Goal: Find specific page/section: Find specific page/section

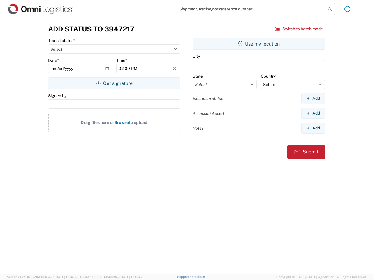
click at [250, 9] on input "search" at bounding box center [250, 8] width 151 height 11
click at [330, 9] on icon at bounding box center [330, 9] width 8 height 8
click at [347, 9] on icon at bounding box center [347, 8] width 9 height 9
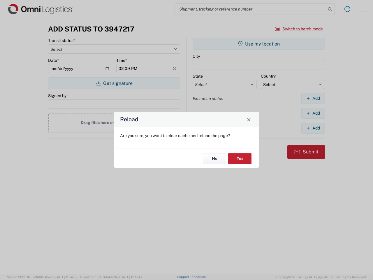
click at [299, 29] on div "Reload Are you sure, you want to clear cache and reload the page? No Yes" at bounding box center [186, 140] width 373 height 280
click at [114, 83] on div "Reload Are you sure, you want to clear cache and reload the page? No Yes" at bounding box center [186, 140] width 373 height 280
click at [259, 44] on div "Reload Are you sure, you want to clear cache and reload the page? No Yes" at bounding box center [186, 140] width 373 height 280
click at [313, 98] on div "Reload Are you sure, you want to clear cache and reload the page? No Yes" at bounding box center [186, 140] width 373 height 280
click at [313, 113] on div "Reload Are you sure, you want to clear cache and reload the page? No Yes" at bounding box center [186, 140] width 373 height 280
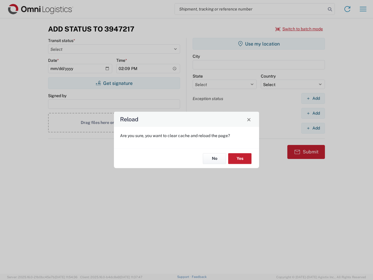
click at [313, 128] on div "Reload Are you sure, you want to clear cache and reload the page? No Yes" at bounding box center [186, 140] width 373 height 280
